Goal: Information Seeking & Learning: Learn about a topic

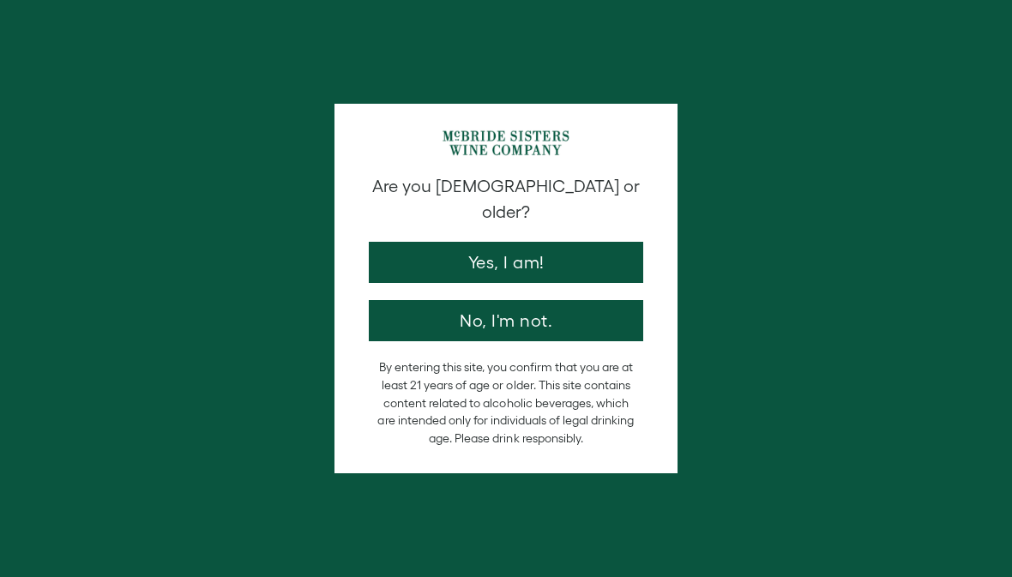
click at [518, 247] on button "Yes, I am!" at bounding box center [506, 262] width 275 height 41
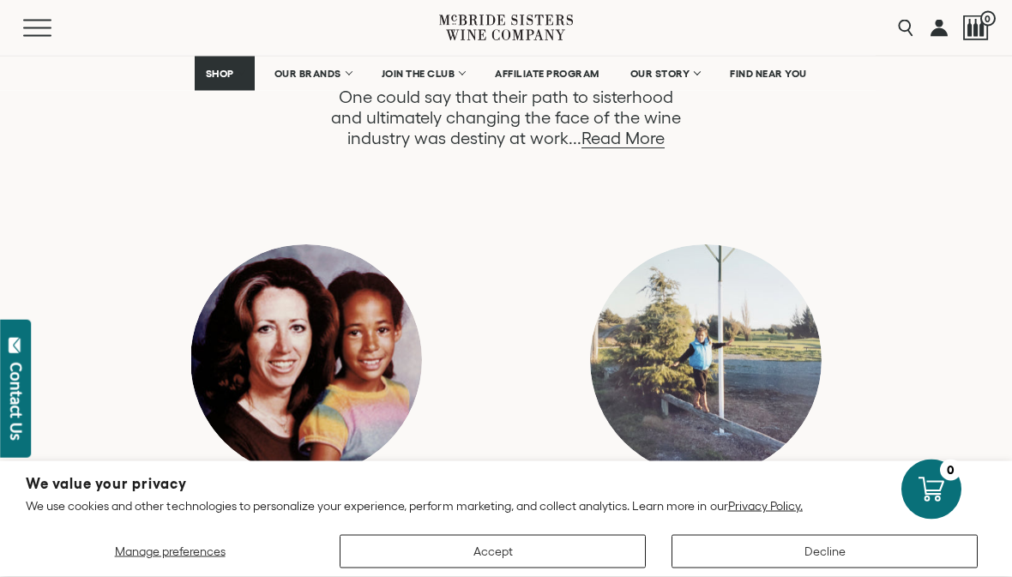
scroll to position [1032, 0]
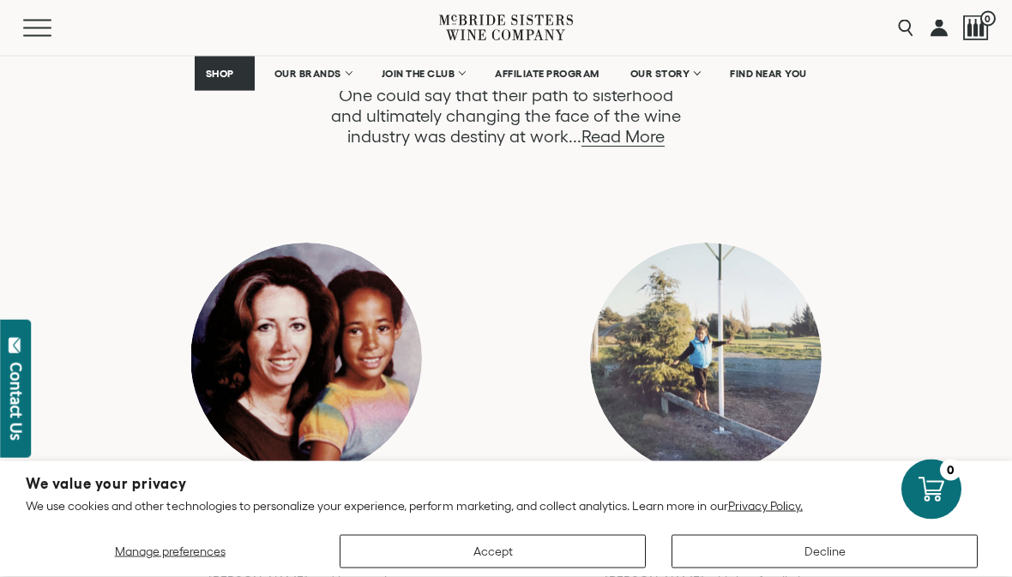
click at [883, 569] on button "Decline" at bounding box center [825, 551] width 306 height 33
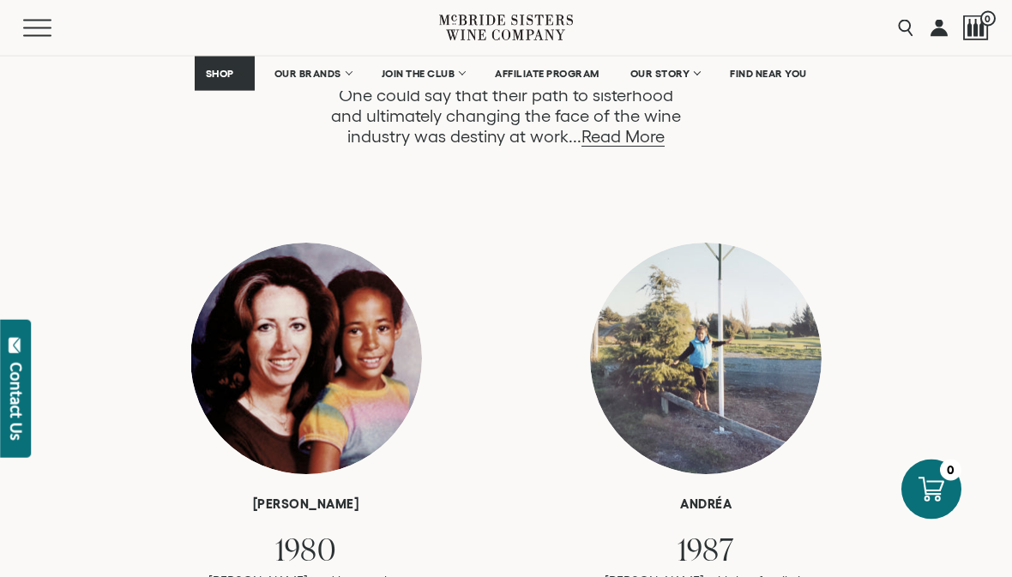
scroll to position [1033, 0]
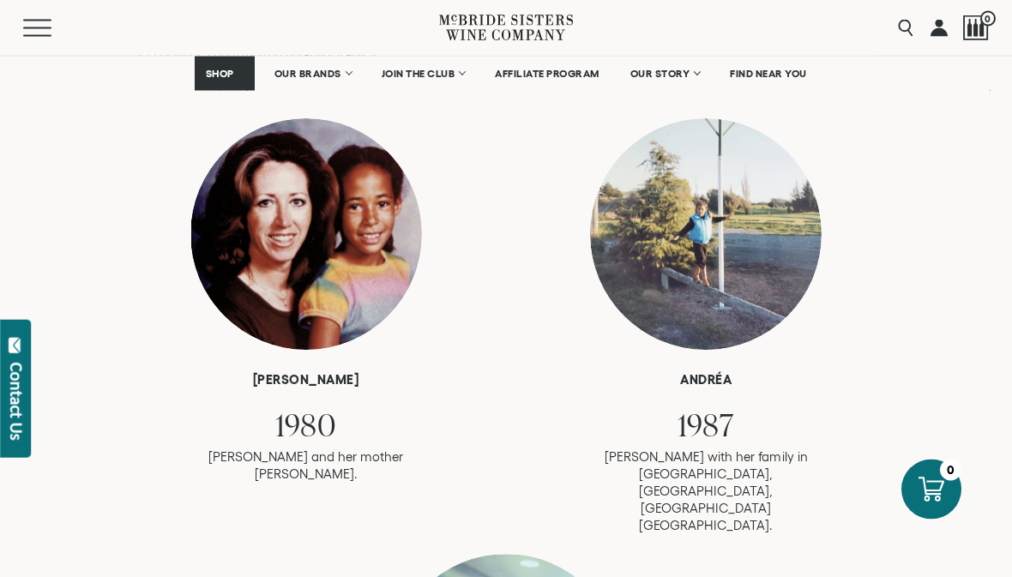
scroll to position [1157, 0]
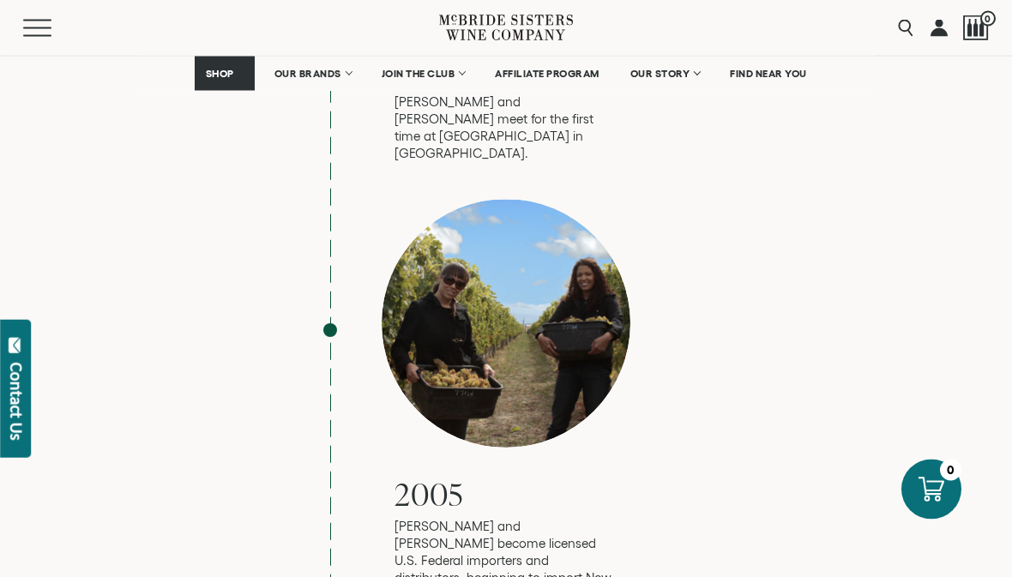
scroll to position [1925, 0]
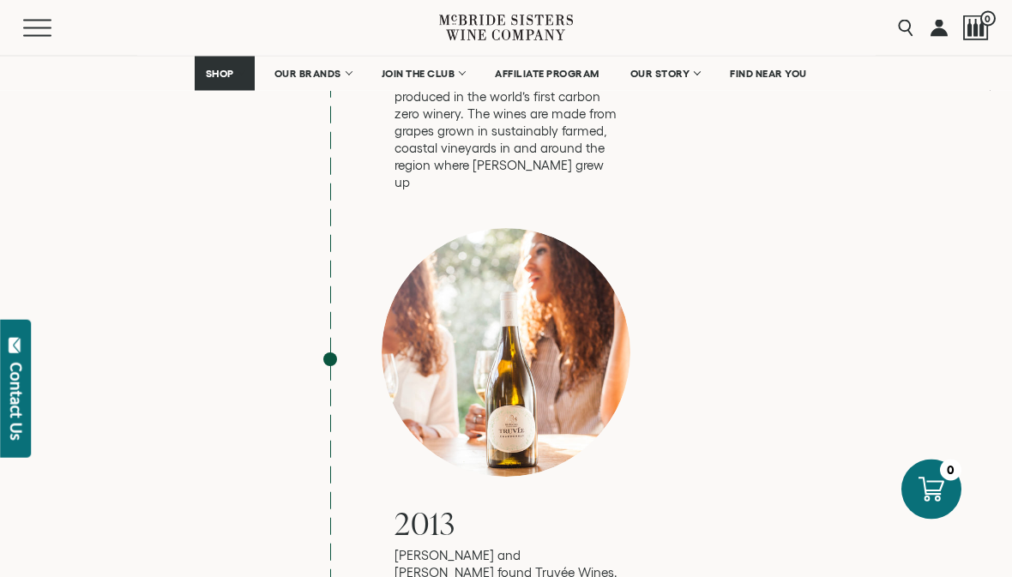
scroll to position [2986, 0]
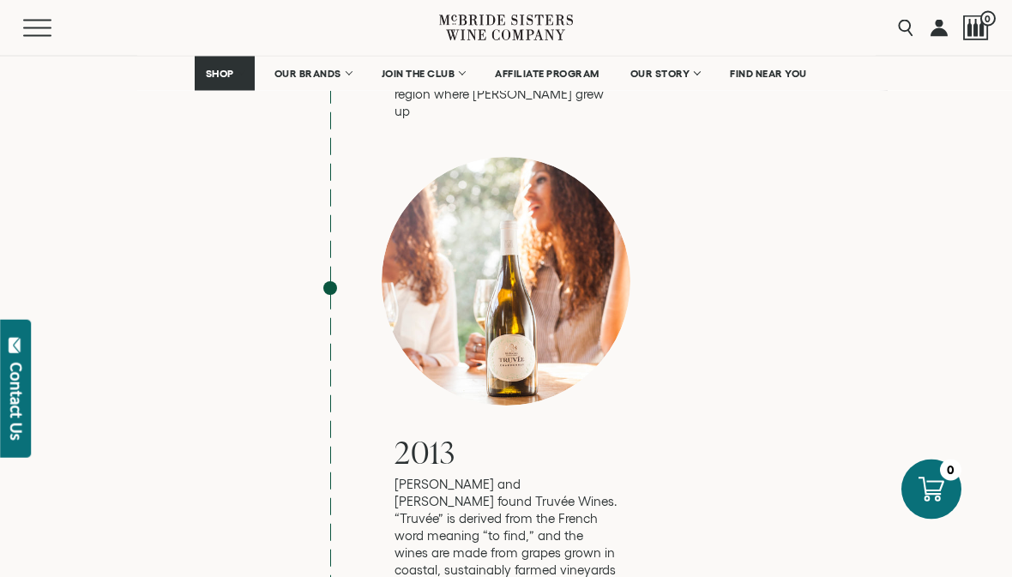
scroll to position [3068, 0]
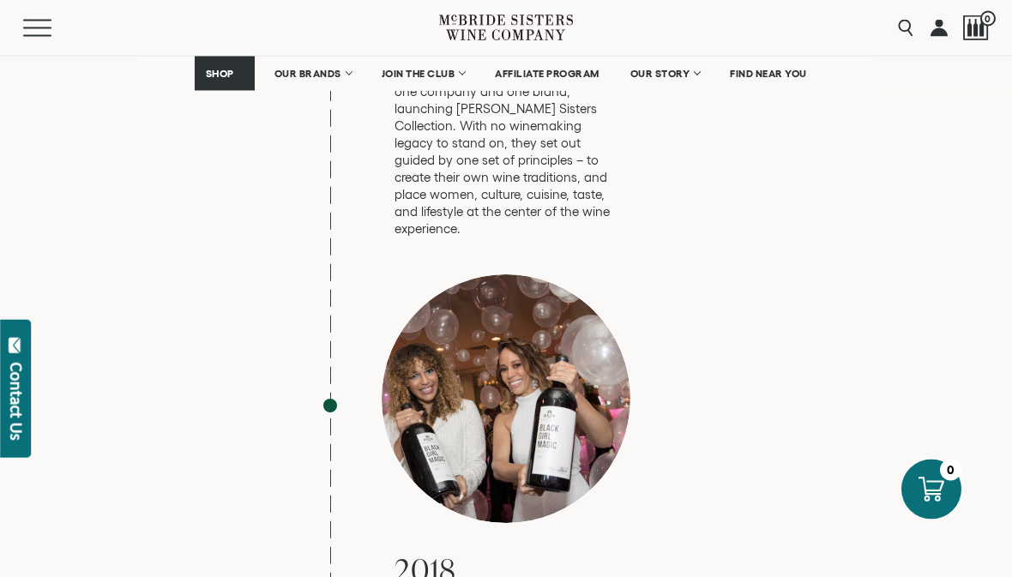
scroll to position [4063, 0]
click at [753, 396] on div "Robin 1980 Robin and her mother Karen. andréa 1987" at bounding box center [507, 506] width 658 height 6586
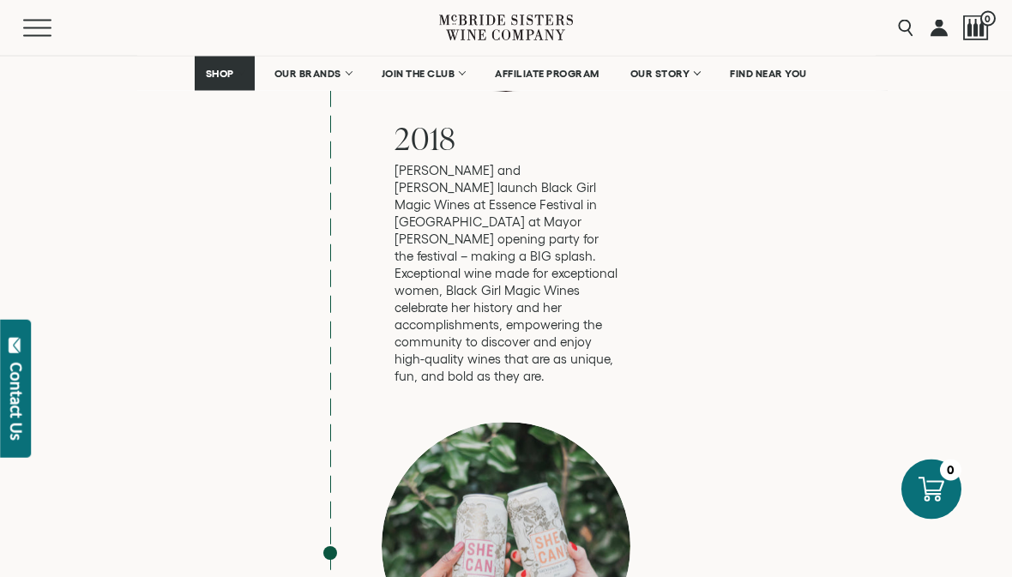
scroll to position [4495, 0]
click at [746, 487] on div "Robin 1980 Robin and her mother Karen. andréa 1987" at bounding box center [507, 73] width 658 height 6586
click at [737, 500] on div "Robin 1980 Robin and her mother Karen. andréa 1987" at bounding box center [507, 73] width 658 height 6586
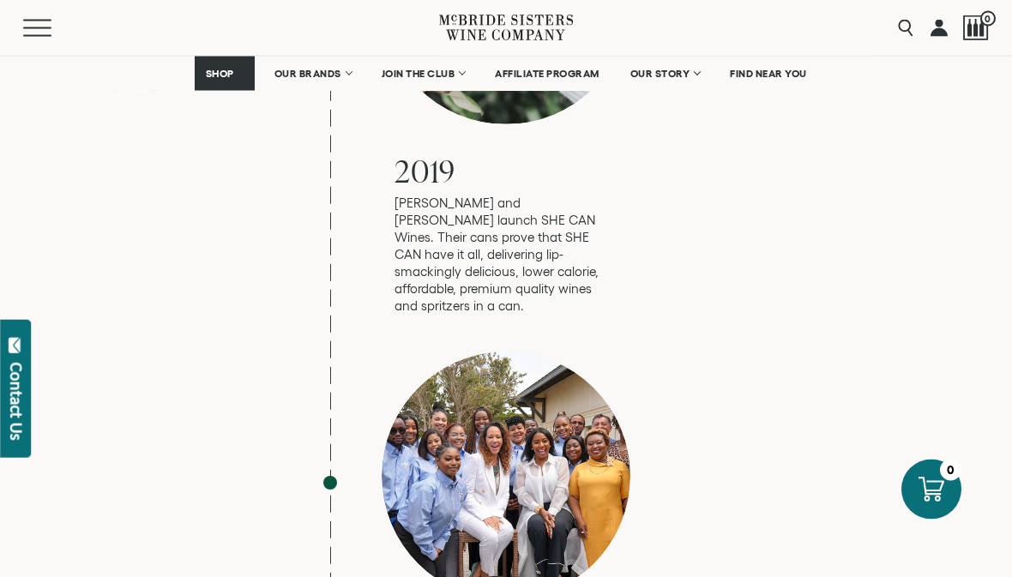
scroll to position [5041, 0]
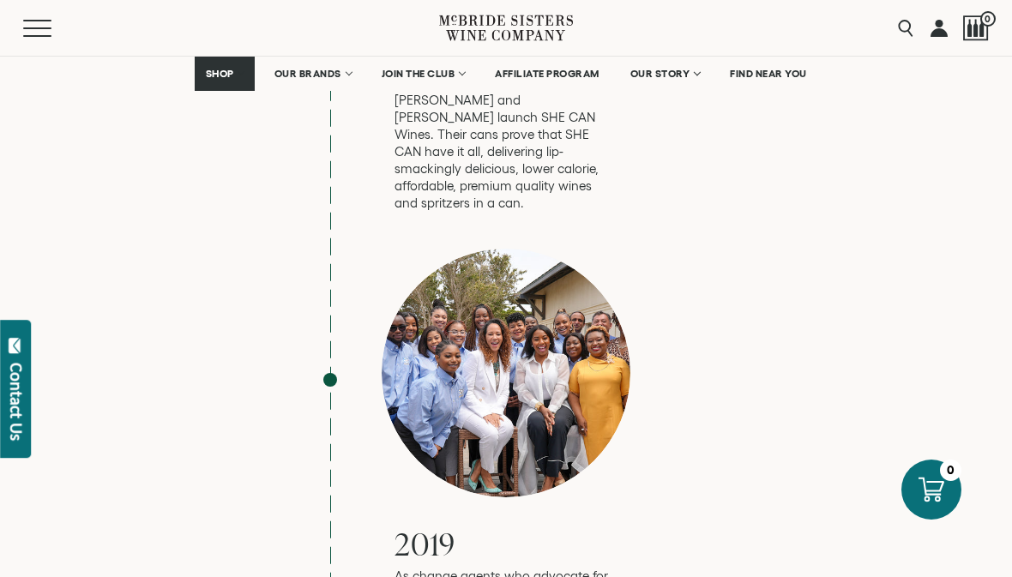
scroll to position [5145, 0]
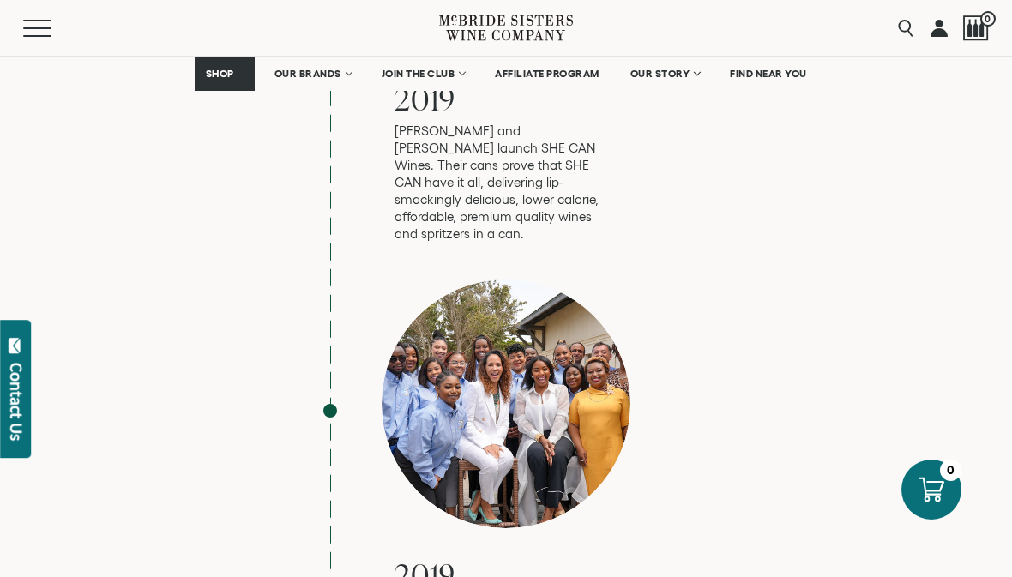
scroll to position [5090, 0]
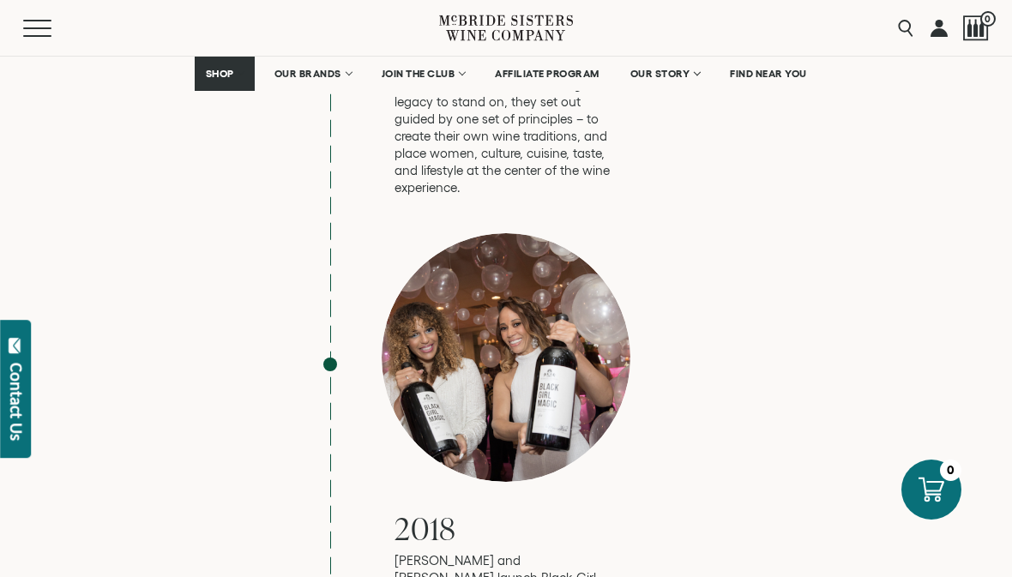
scroll to position [4103, 0]
click at [733, 231] on div "Robin 1980 Robin and her mother Karen. andréa 1987" at bounding box center [507, 466] width 658 height 6586
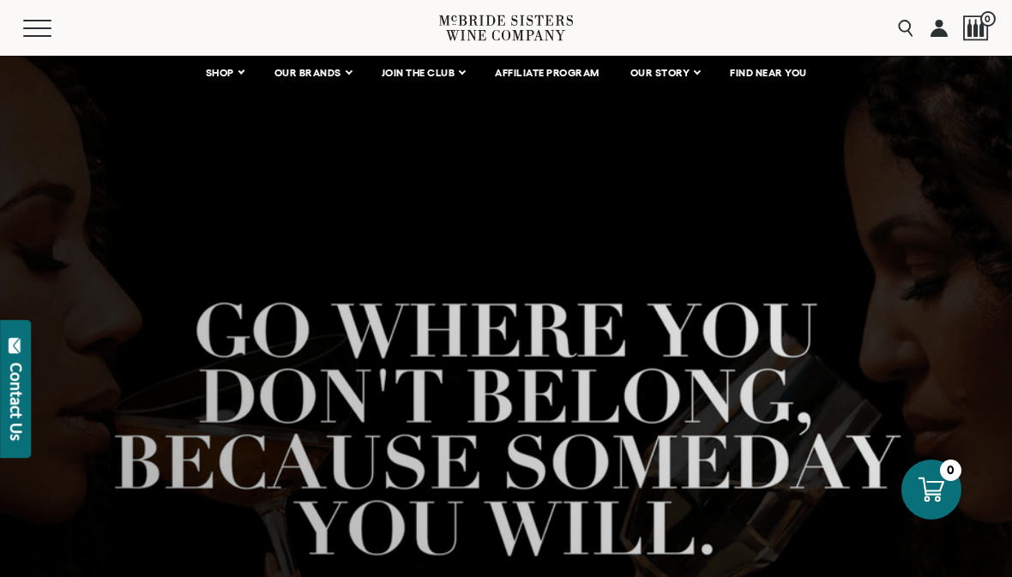
scroll to position [0, 0]
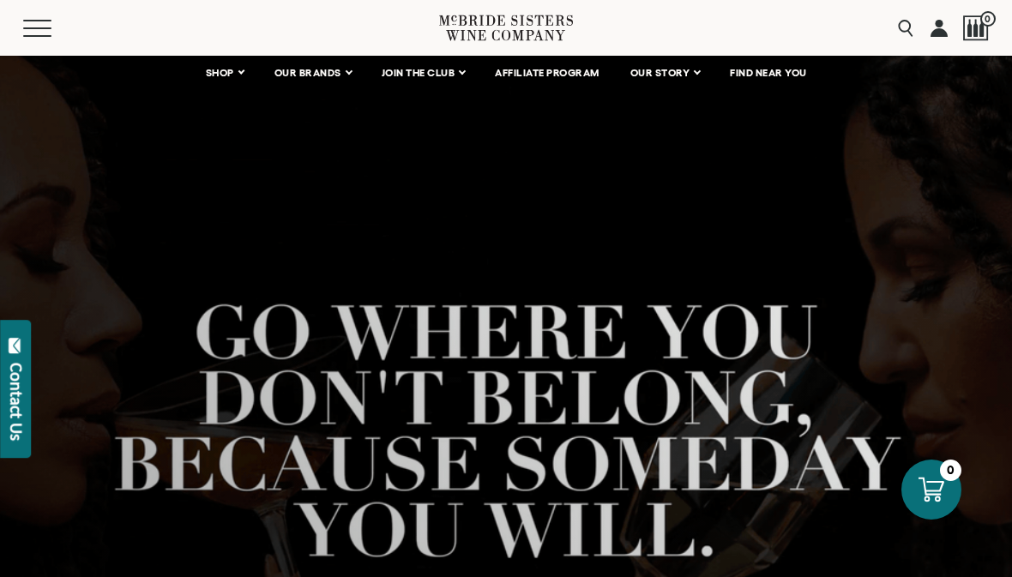
click at [326, 73] on span "OUR BRANDS" at bounding box center [308, 73] width 67 height 12
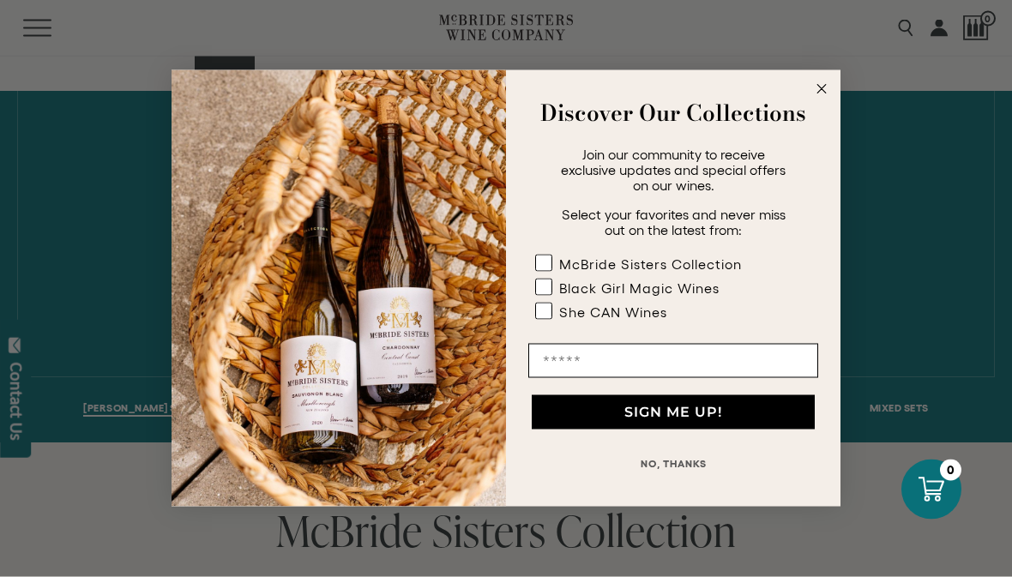
scroll to position [925, 0]
click at [828, 100] on circle "Close dialog" at bounding box center [822, 90] width 20 height 20
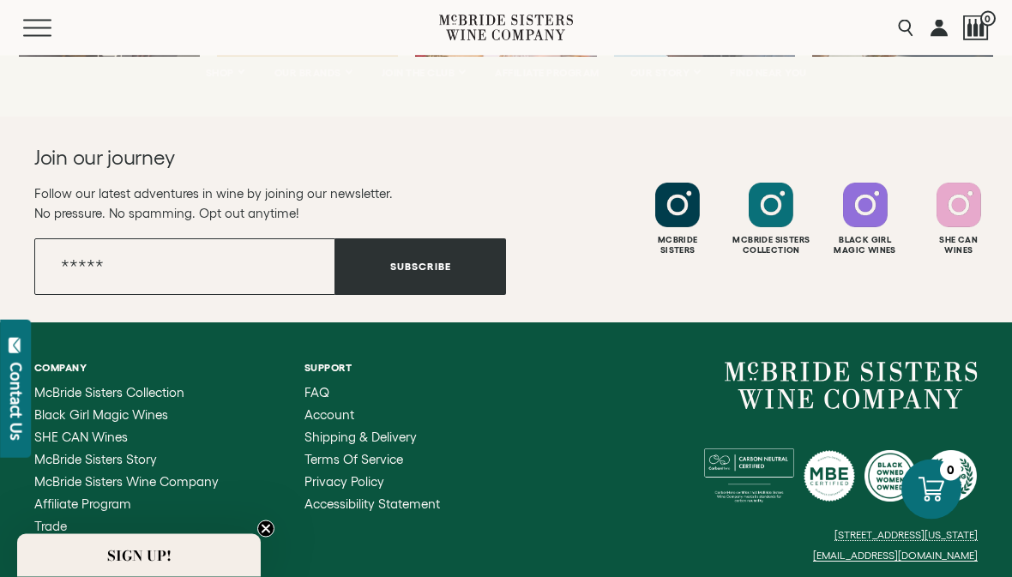
scroll to position [7744, 0]
click at [114, 452] on span "McBride Sisters Story" at bounding box center [95, 459] width 123 height 15
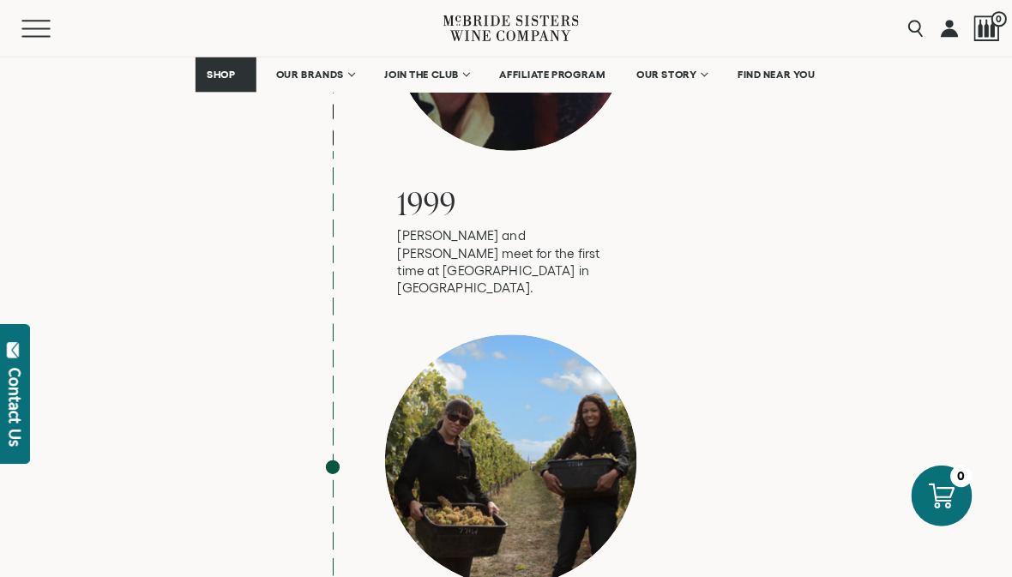
scroll to position [1796, 0]
